Goal: Find specific page/section: Find specific page/section

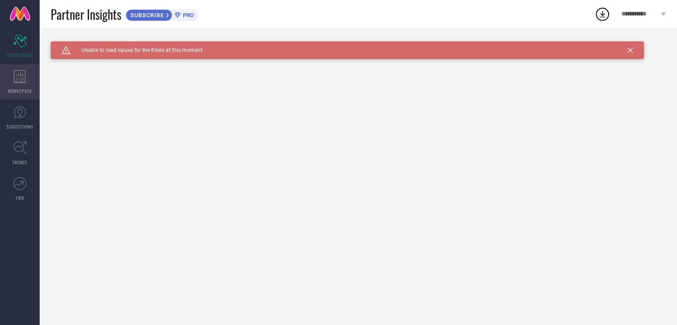
click at [23, 82] on icon at bounding box center [20, 76] width 12 height 13
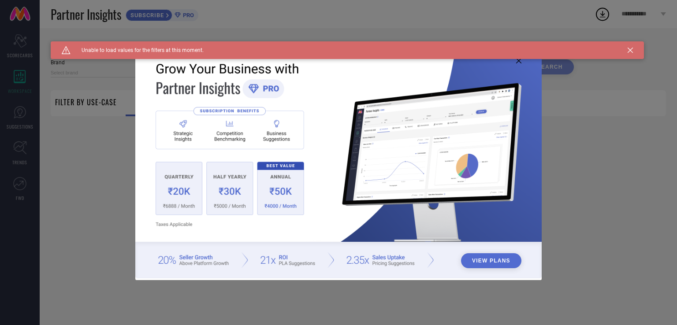
type input "1 STOP FASHION"
type input "All"
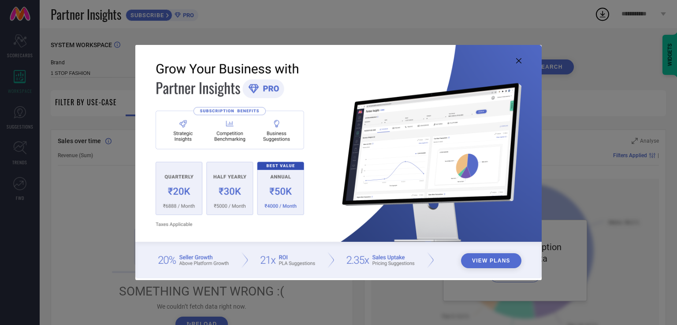
click at [518, 64] on img at bounding box center [338, 162] width 407 height 234
click at [519, 59] on icon at bounding box center [518, 60] width 5 height 5
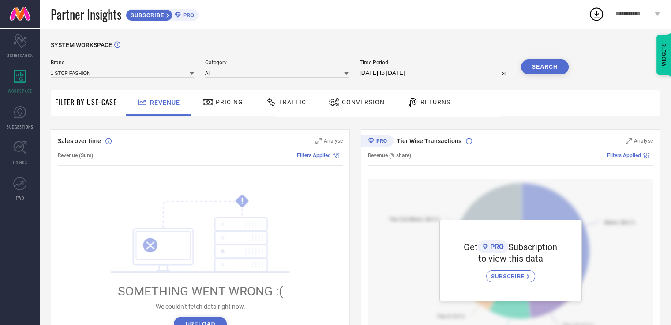
click at [412, 110] on div "Returns" at bounding box center [429, 102] width 48 height 15
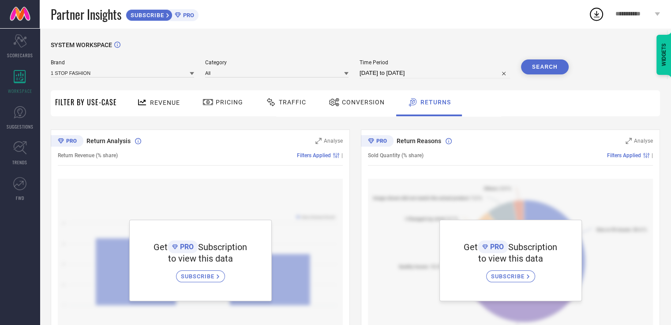
click at [348, 105] on span "Conversion" at bounding box center [363, 102] width 43 height 7
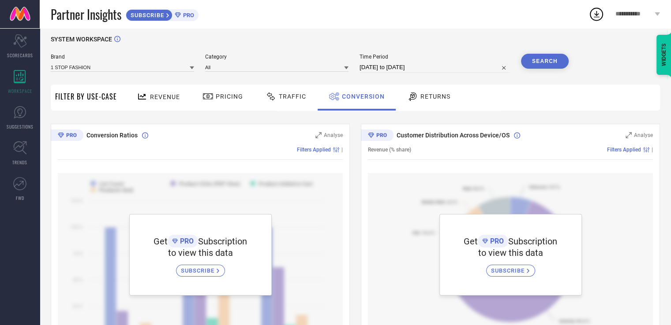
scroll to position [5, 0]
click at [18, 115] on icon at bounding box center [19, 112] width 13 height 13
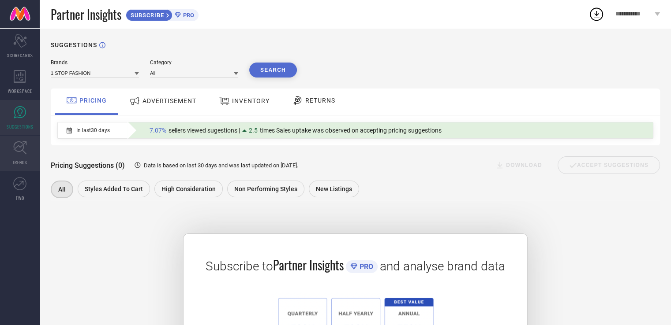
click at [14, 144] on icon at bounding box center [19, 148] width 13 height 13
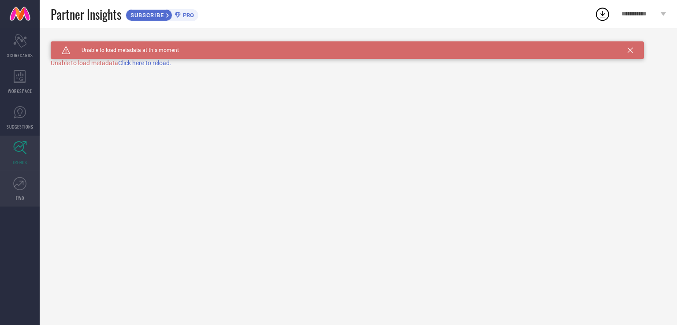
click at [4, 197] on link "FWD" at bounding box center [20, 189] width 40 height 35
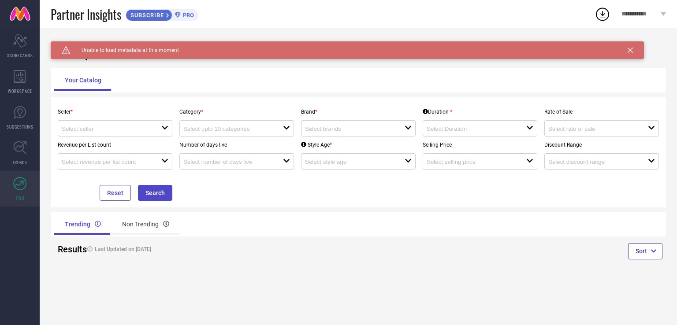
click at [185, 15] on span "PRO" at bounding box center [187, 15] width 13 height 7
